Goal: Understand process/instructions: Learn how to perform a task or action

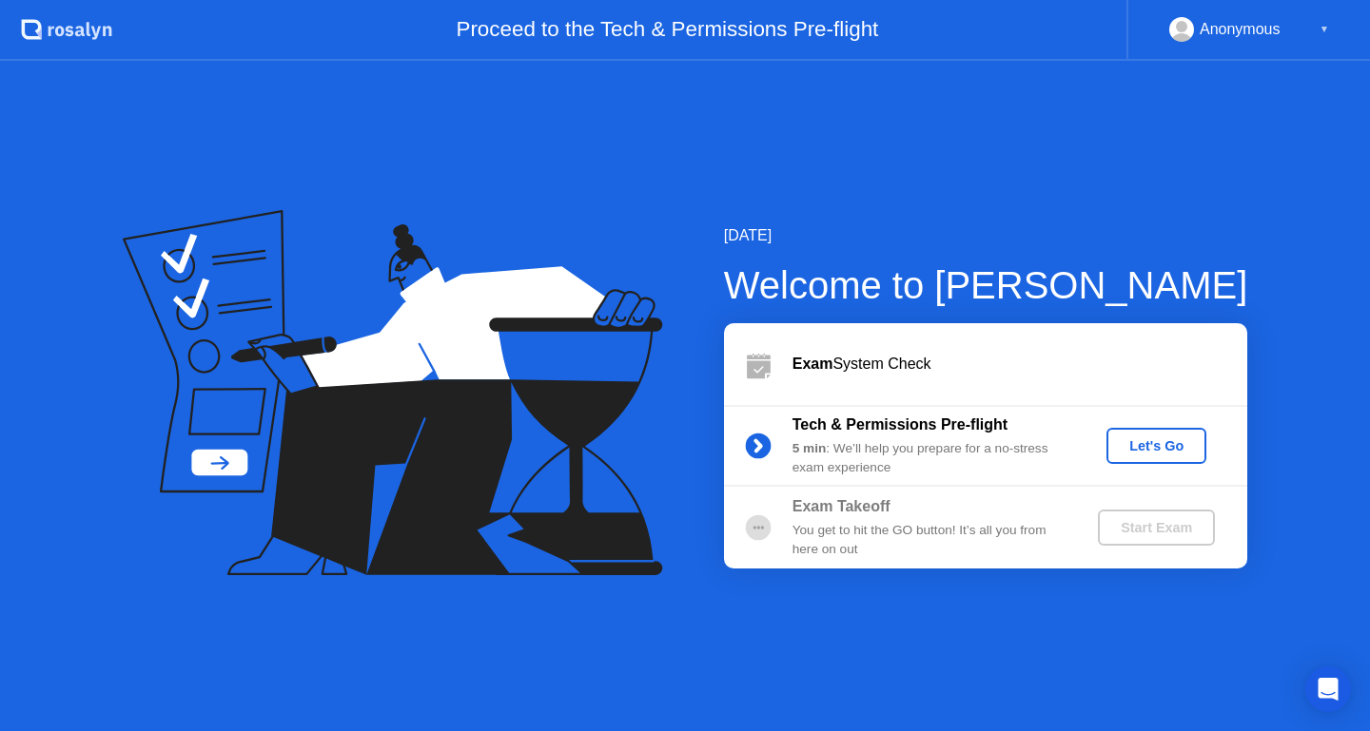
drag, startPoint x: 1064, startPoint y: 26, endPoint x: 1072, endPoint y: -227, distance: 253.1
click at [1072, 0] on html ".st0{fill:#f0f8ff;} .st1{fill:#d4e3ff;} .st2{fill:#b4c2ff;} background Proceed …" at bounding box center [685, 365] width 1370 height 731
click at [1154, 439] on div "Let's Go" at bounding box center [1156, 446] width 85 height 15
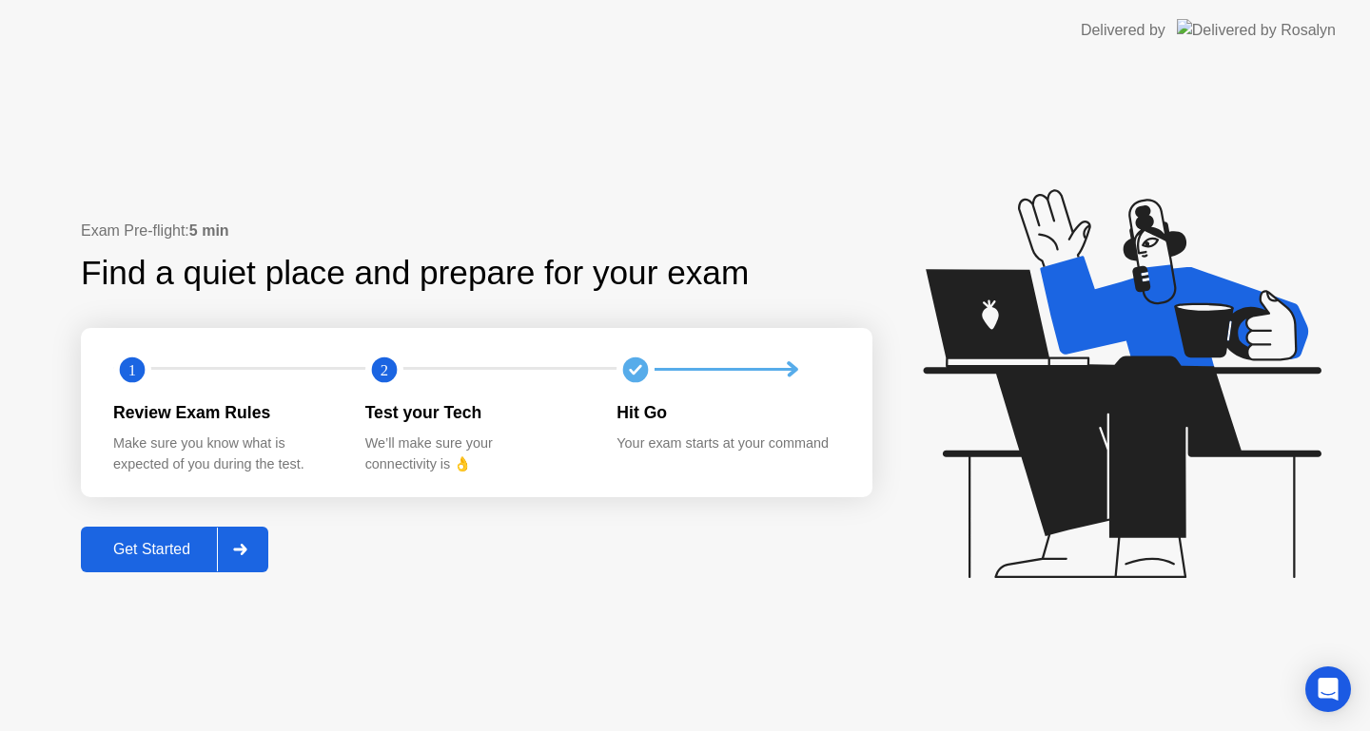
click at [160, 556] on div "Get Started" at bounding box center [152, 549] width 130 height 17
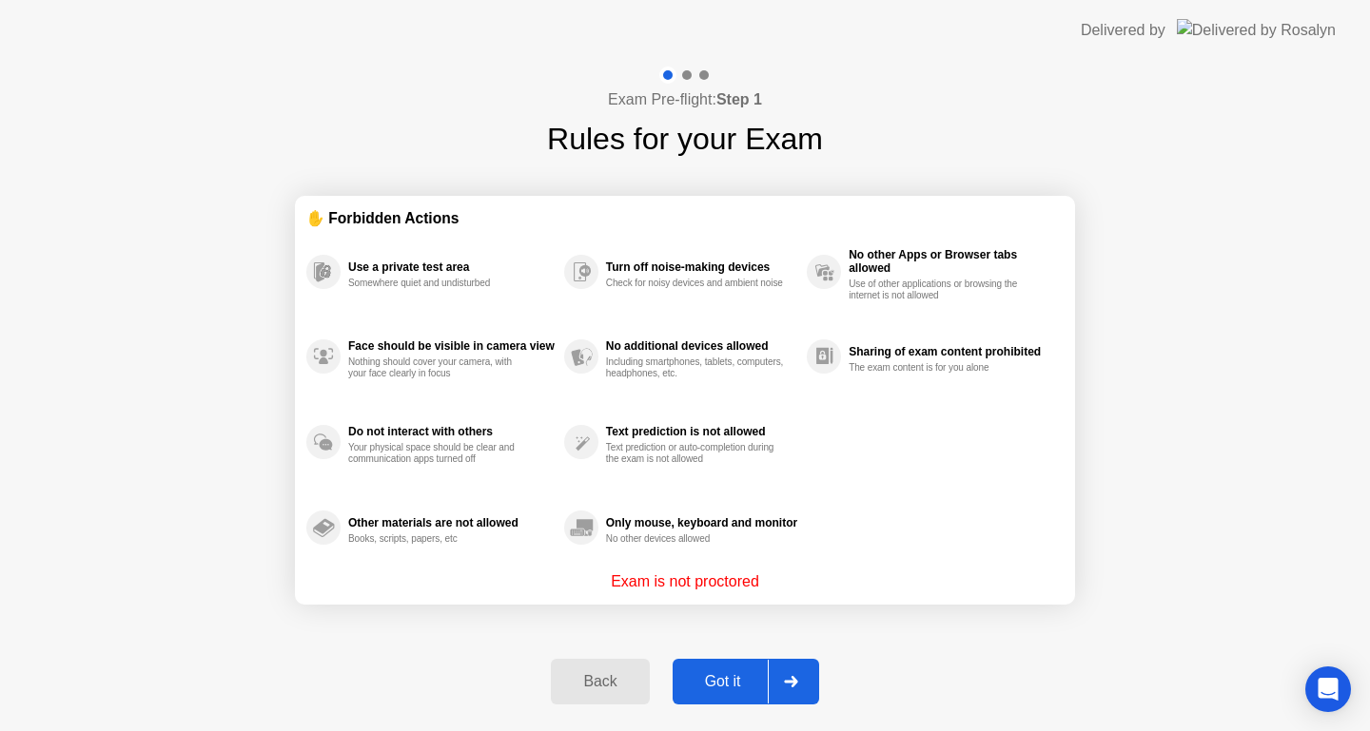
click at [737, 683] on div "Got it" at bounding box center [722, 681] width 89 height 17
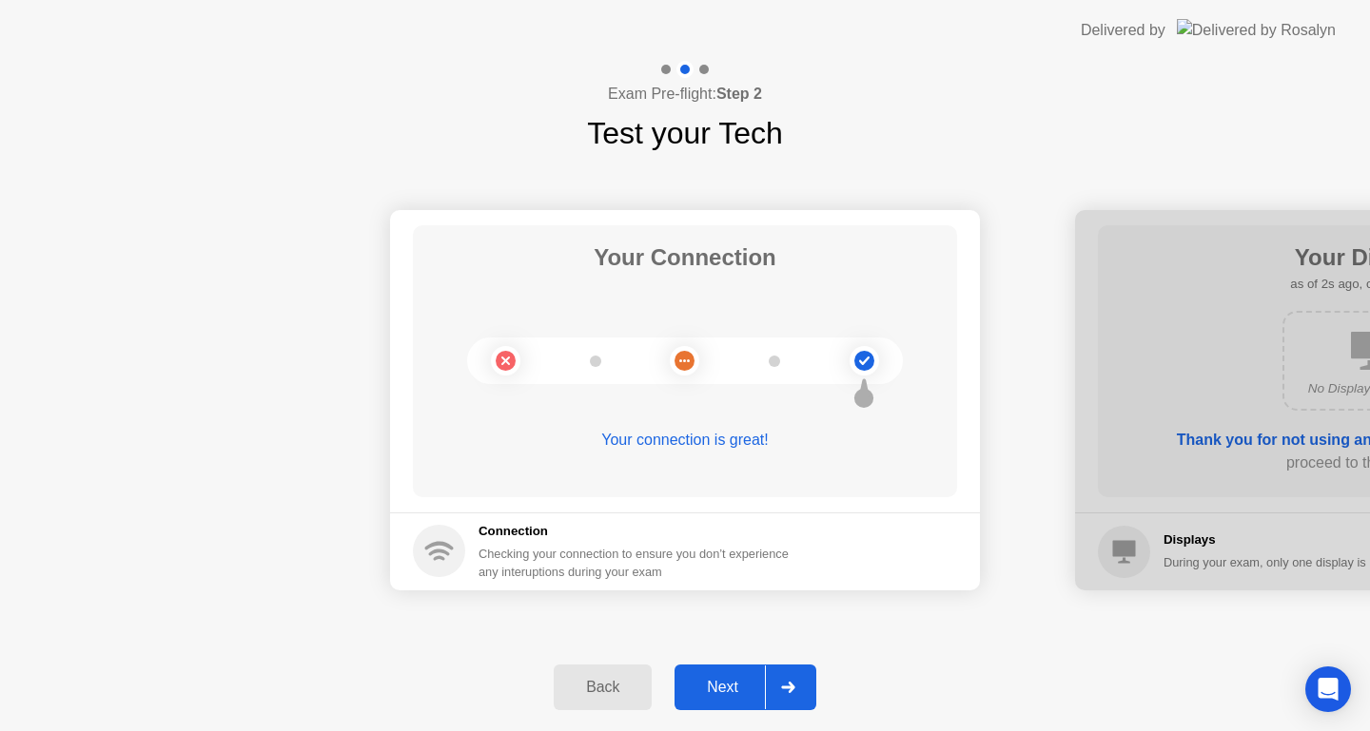
click at [737, 683] on div "Next" at bounding box center [722, 687] width 85 height 17
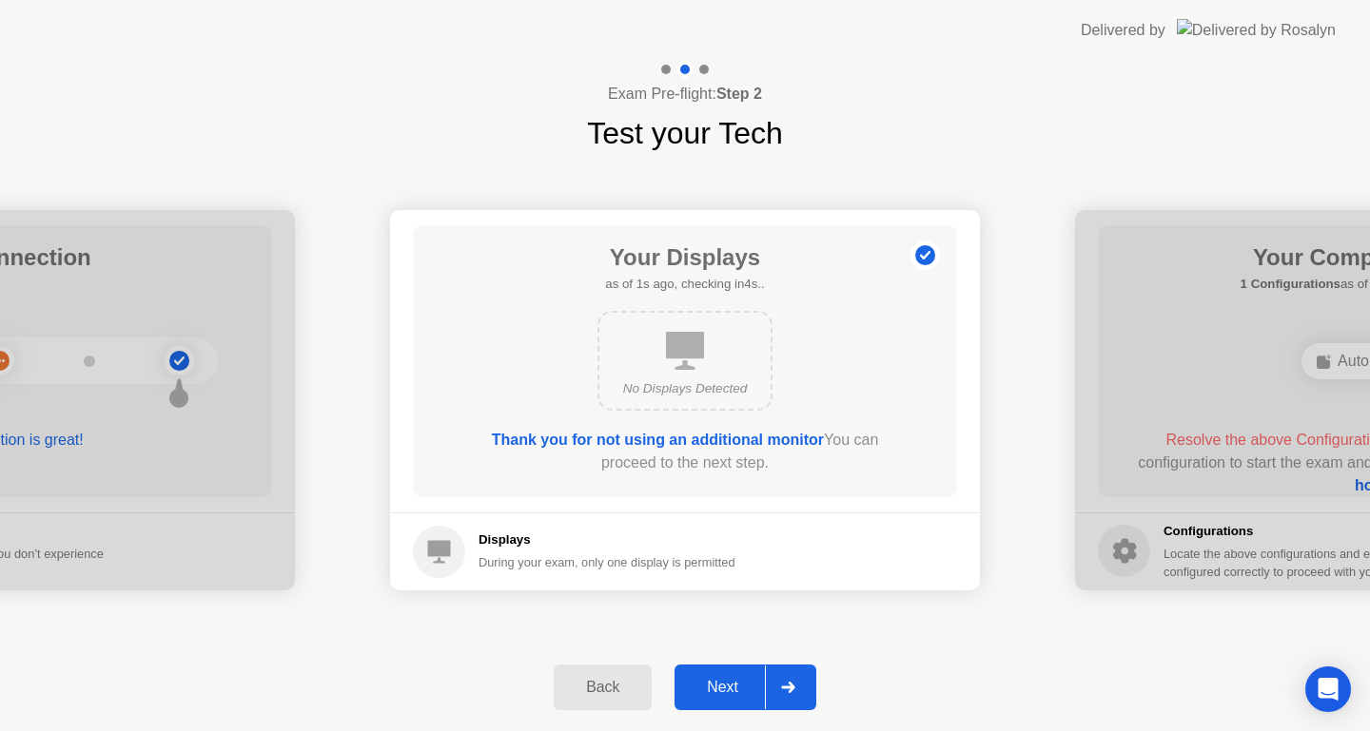
click at [738, 693] on div "Next" at bounding box center [722, 687] width 85 height 17
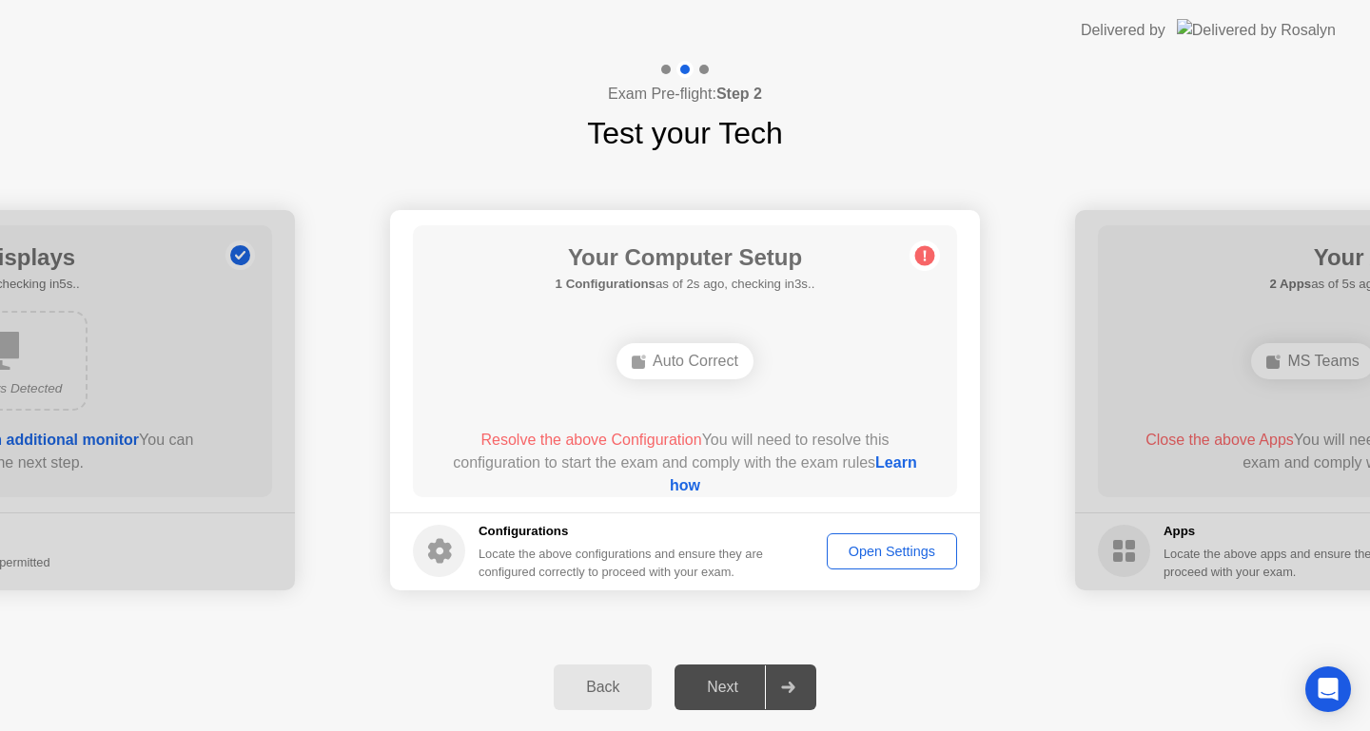
click at [894, 537] on button "Open Settings" at bounding box center [892, 552] width 130 height 36
click at [882, 559] on div "Open Settings" at bounding box center [891, 551] width 117 height 15
click at [659, 358] on div "Auto Correct" at bounding box center [684, 361] width 137 height 36
click at [866, 559] on div "Open Settings" at bounding box center [891, 551] width 117 height 15
click at [686, 361] on div "Auto Correct" at bounding box center [684, 361] width 137 height 36
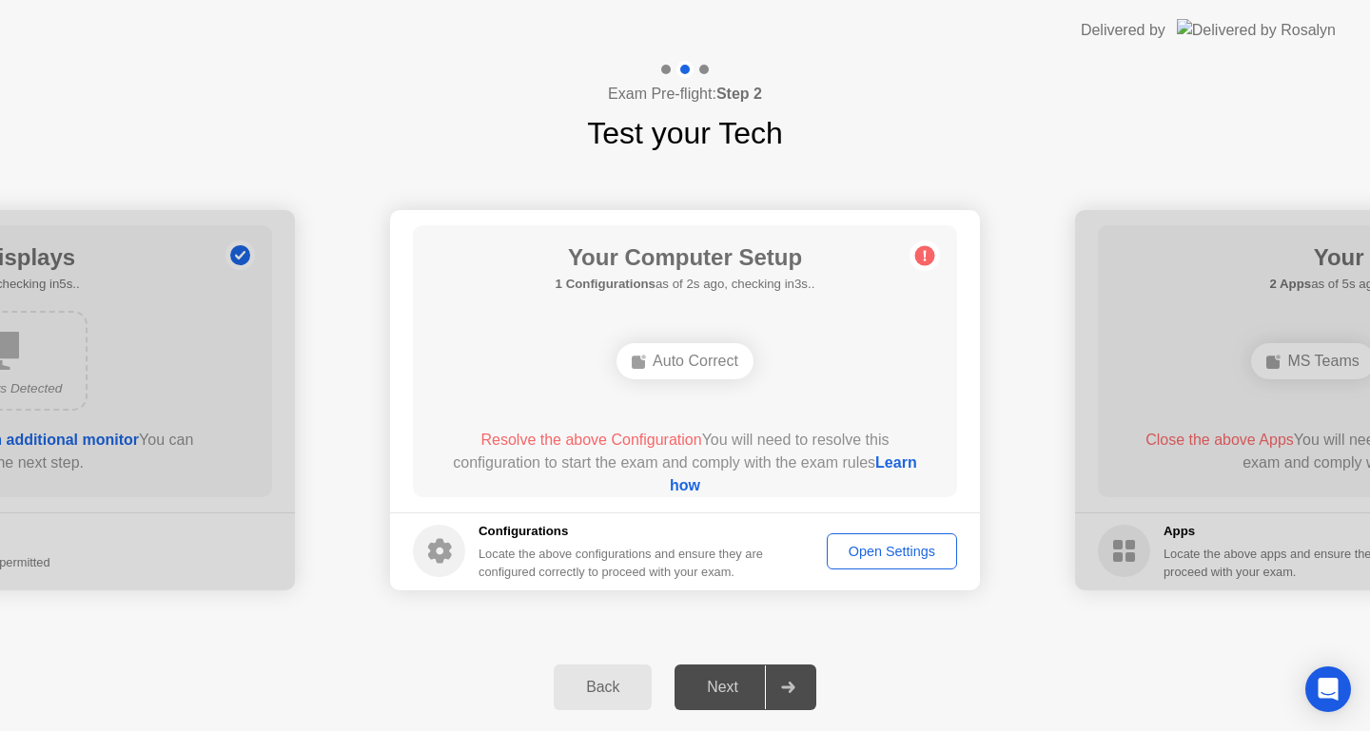
click at [861, 549] on div "Open Settings" at bounding box center [891, 551] width 117 height 15
click at [930, 250] on circle at bounding box center [925, 255] width 20 height 20
click at [708, 487] on link "Learn how" at bounding box center [793, 474] width 247 height 39
click at [865, 554] on div "Open Settings" at bounding box center [891, 551] width 117 height 15
click at [867, 545] on div "Open Settings" at bounding box center [891, 551] width 117 height 15
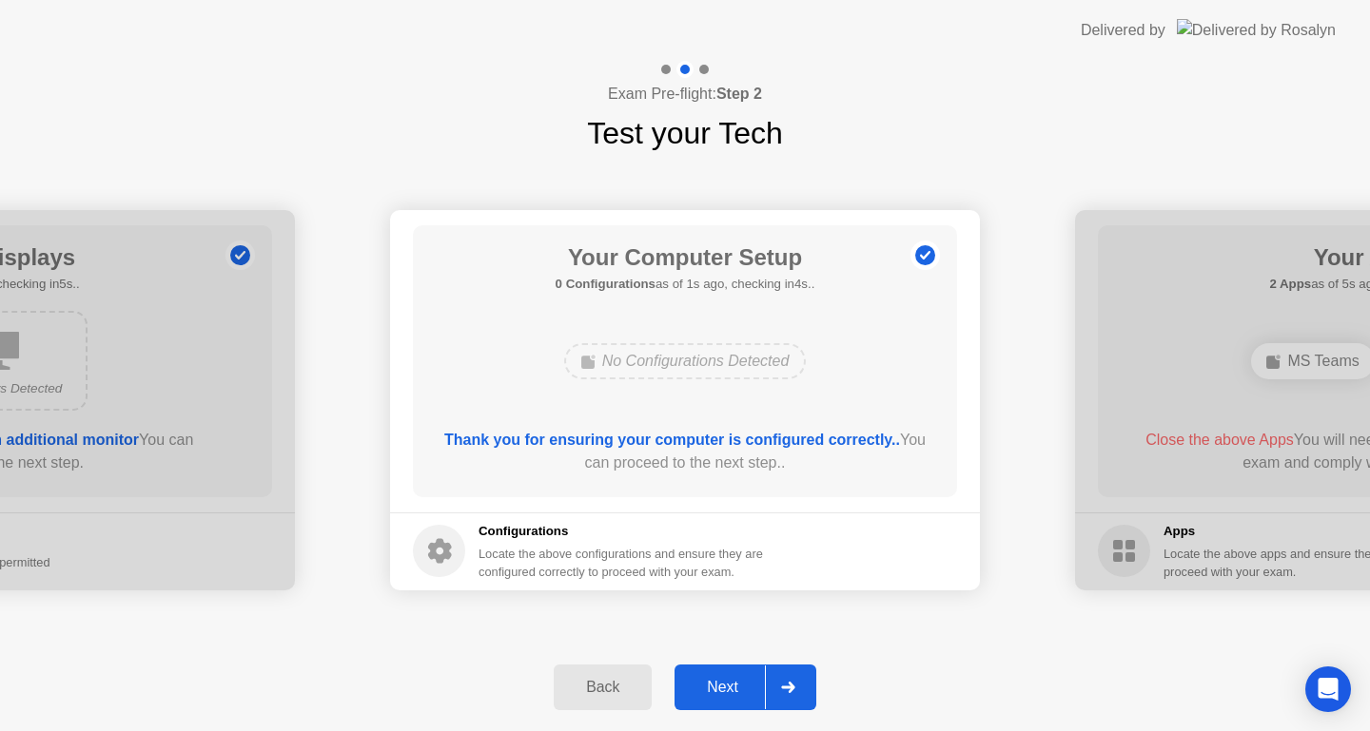
click at [623, 684] on div "Back" at bounding box center [602, 687] width 87 height 17
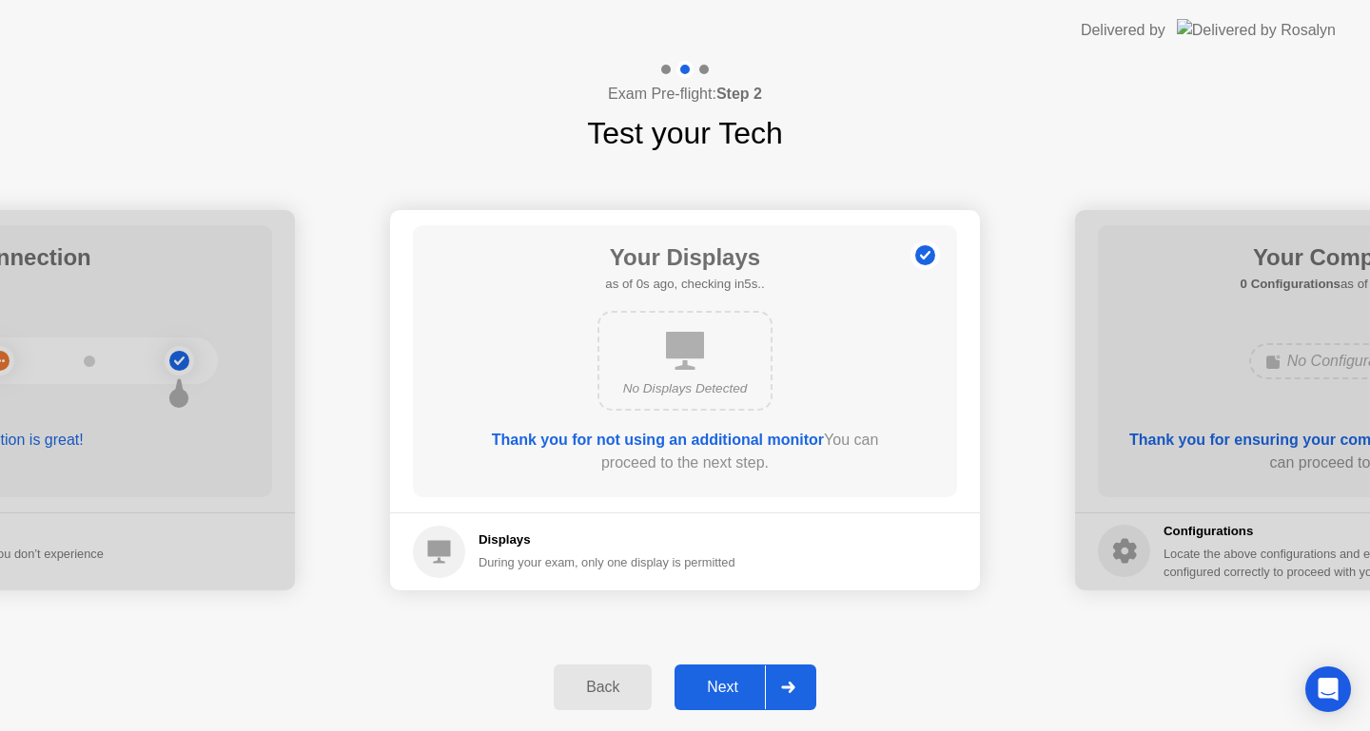
click at [731, 694] on div "Next" at bounding box center [722, 687] width 85 height 17
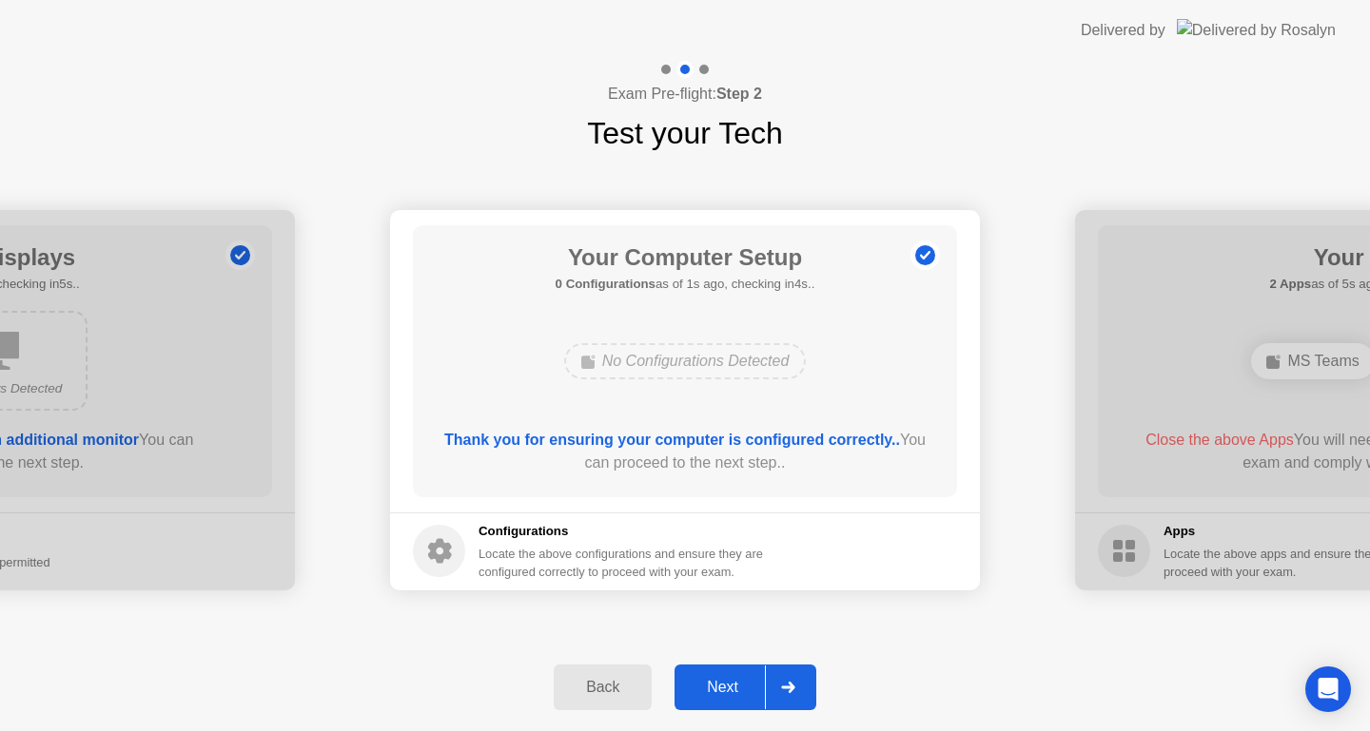
click at [731, 694] on div "Next" at bounding box center [722, 687] width 85 height 17
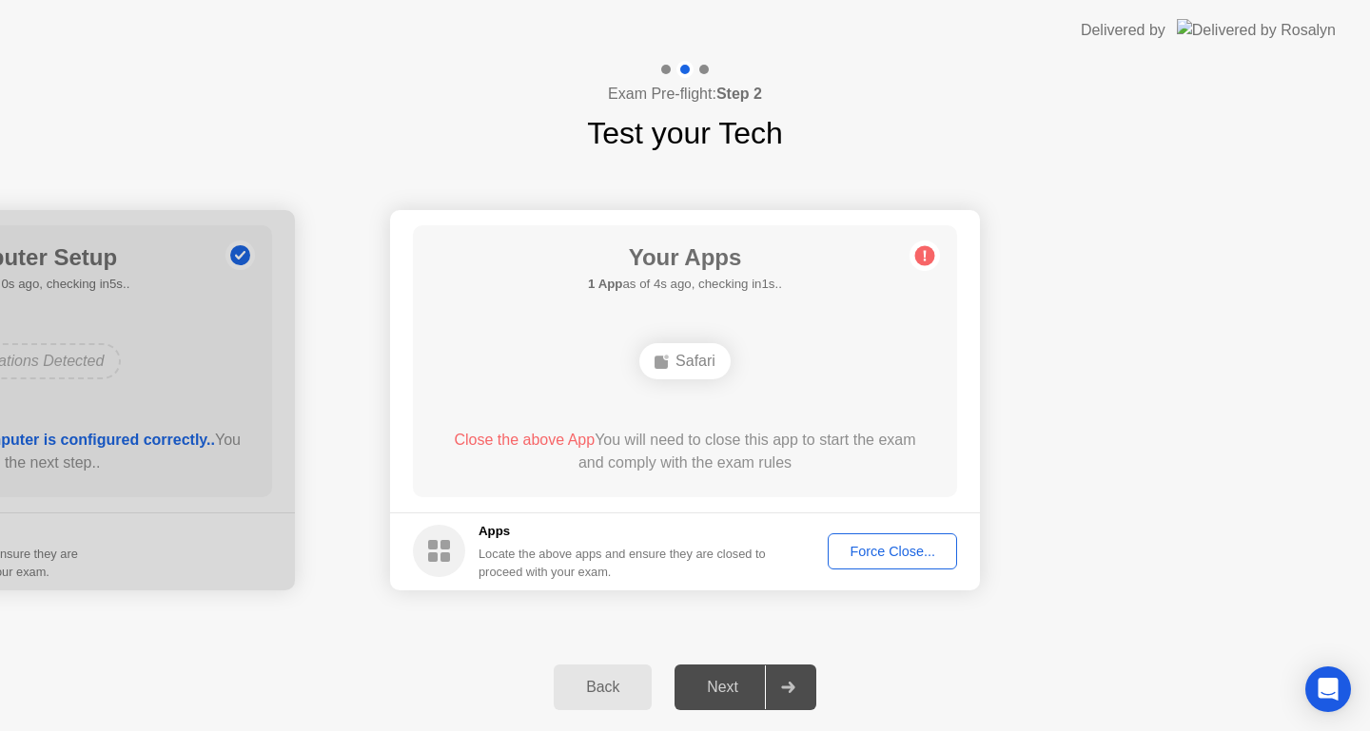
click at [818, 439] on div "Close the above App You will need to close this app to start the exam and compl…" at bounding box center [685, 452] width 490 height 46
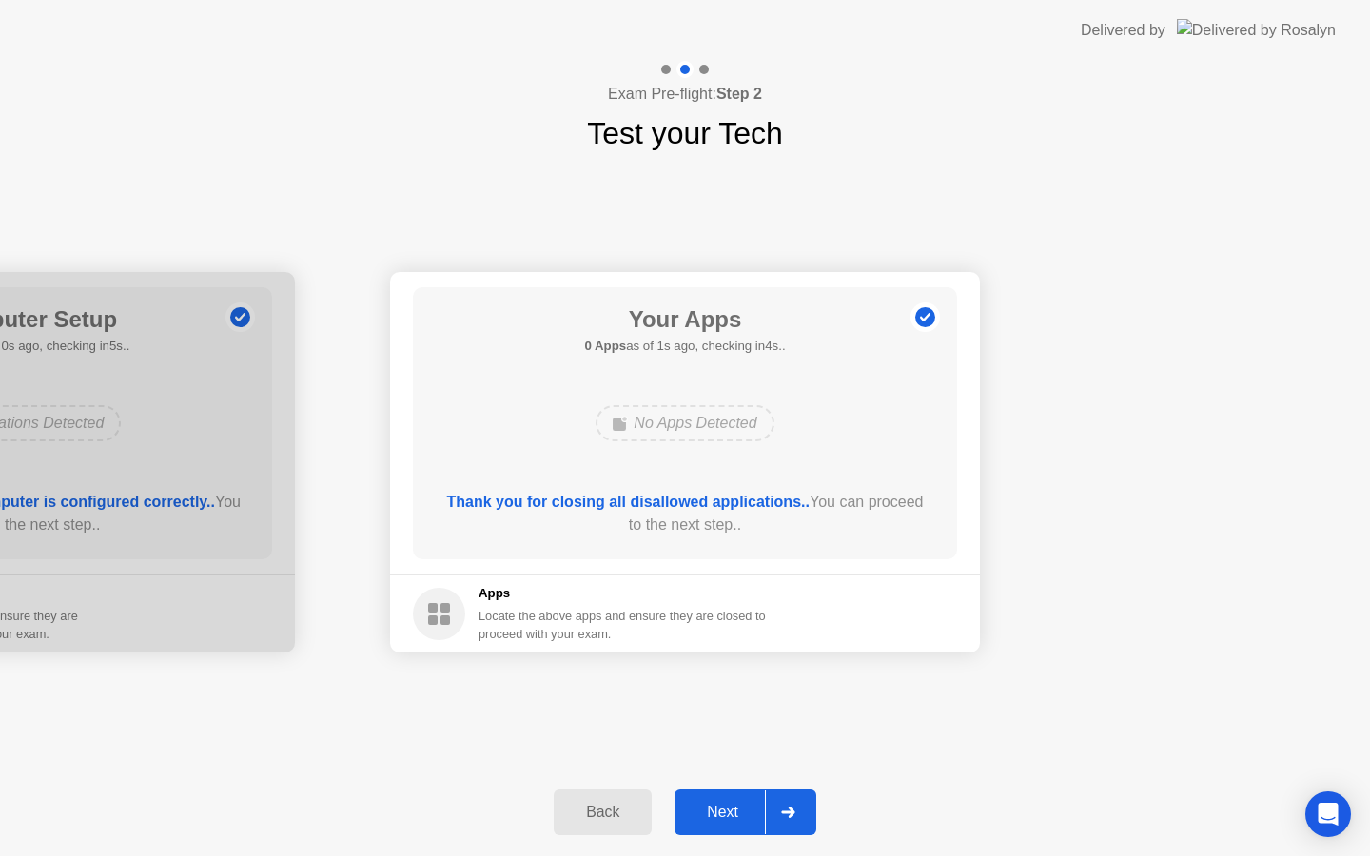
click at [738, 807] on div "Next" at bounding box center [722, 812] width 85 height 17
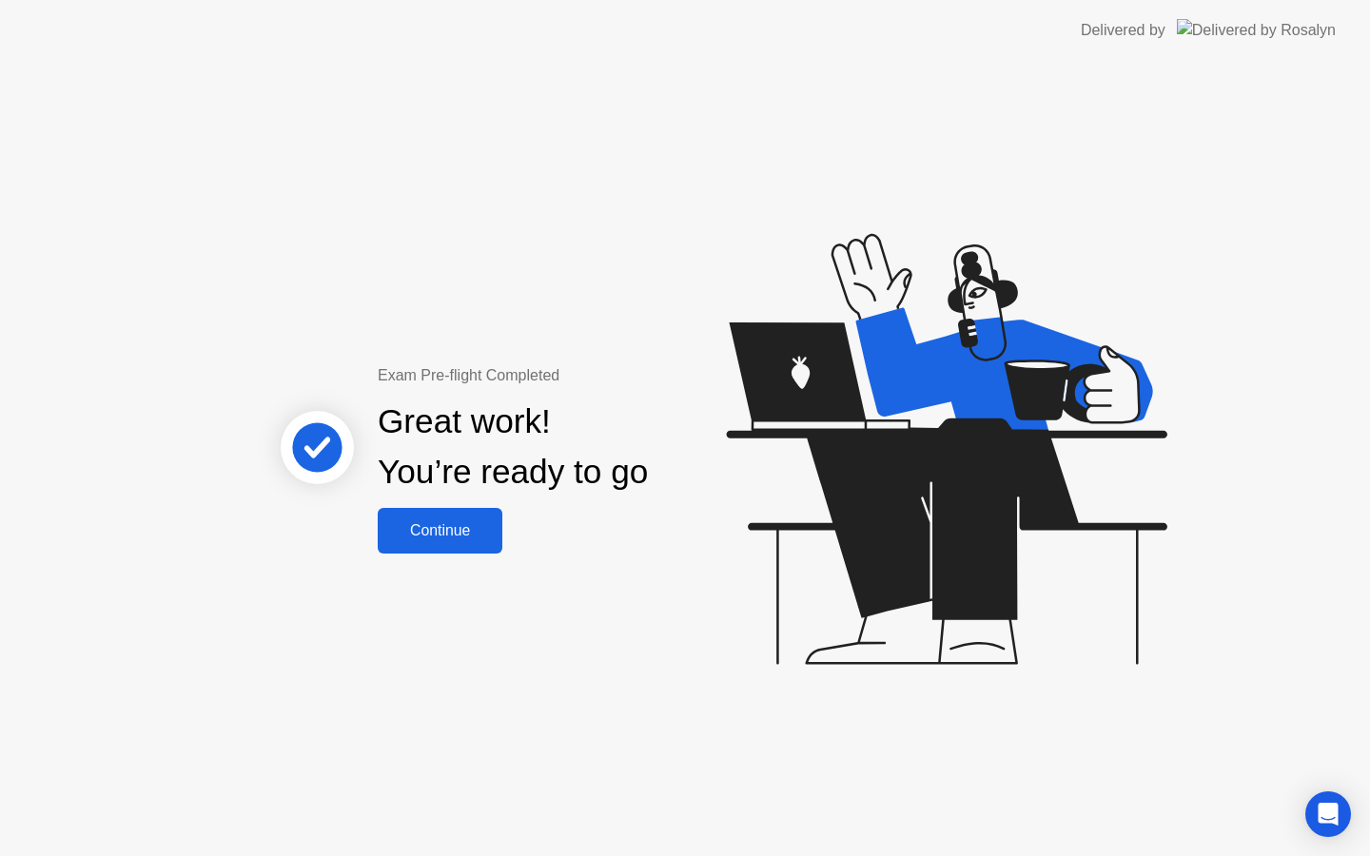
click at [454, 514] on button "Continue" at bounding box center [440, 531] width 125 height 46
